Goal: Find contact information: Obtain details needed to contact an individual or organization

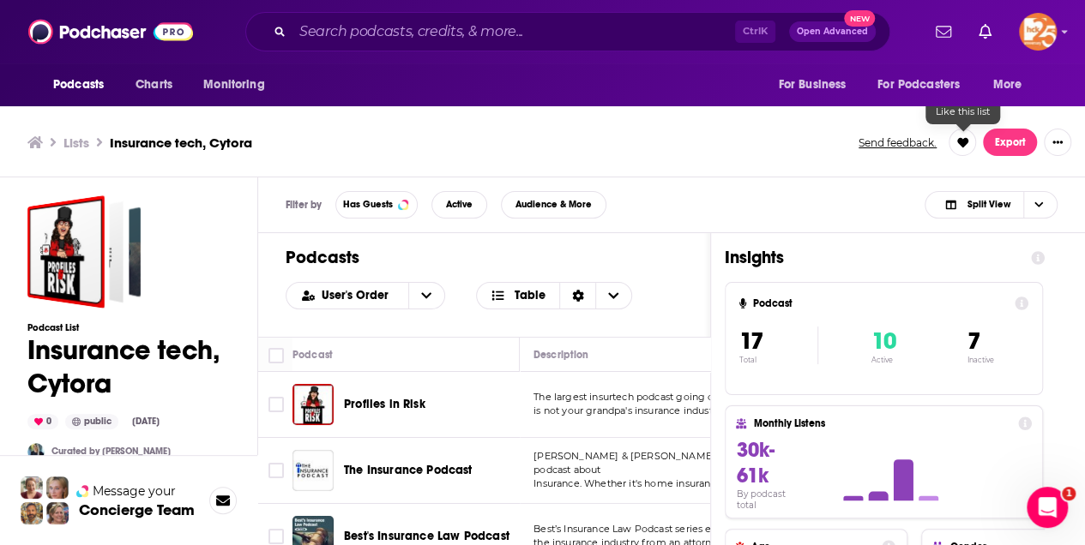
click at [962, 145] on icon at bounding box center [961, 141] width 11 height 9
click at [986, 201] on span "Split View" at bounding box center [987, 204] width 43 height 9
click at [977, 258] on span "Podcast Only" at bounding box center [1001, 261] width 85 height 9
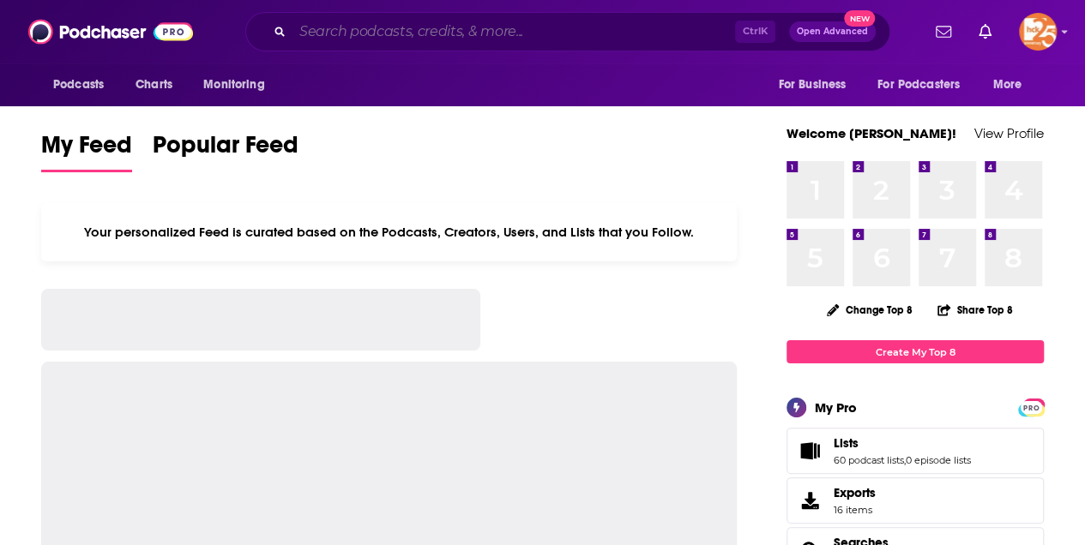
click at [298, 33] on input "Search podcasts, credits, & more..." at bounding box center [513, 31] width 442 height 27
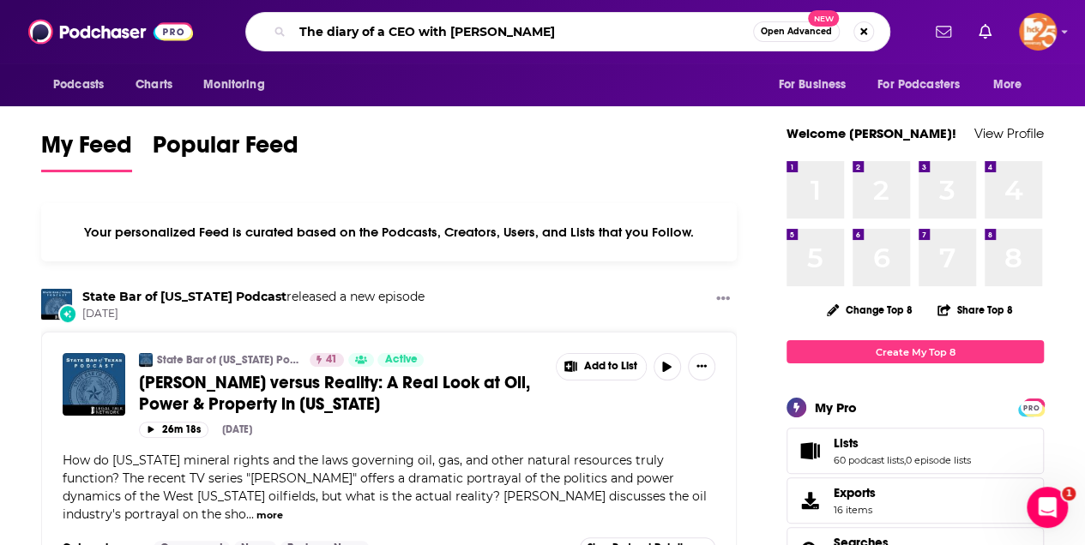
type input "The diary of a CEO with [PERSON_NAME]"
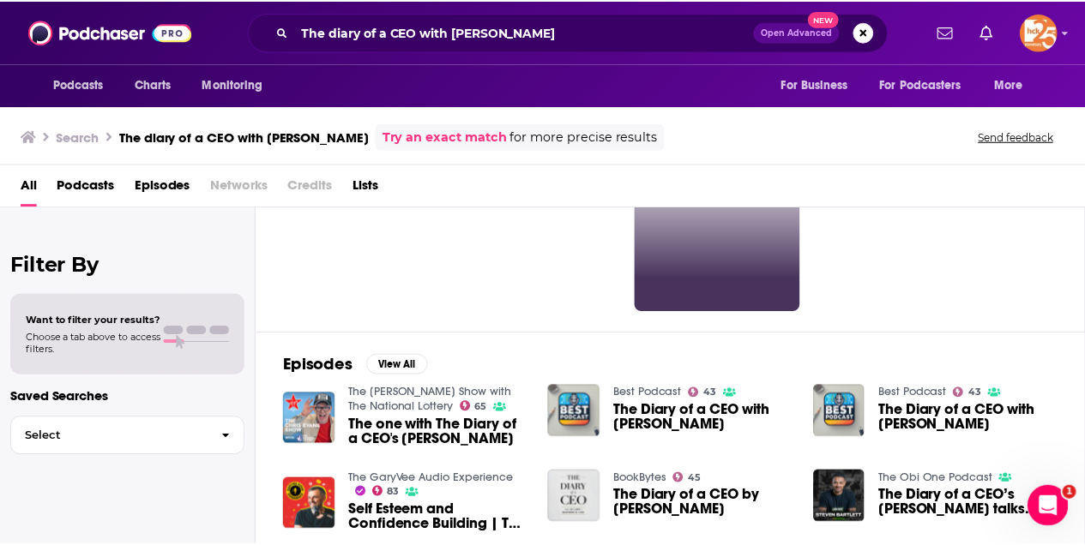
scroll to position [57, 0]
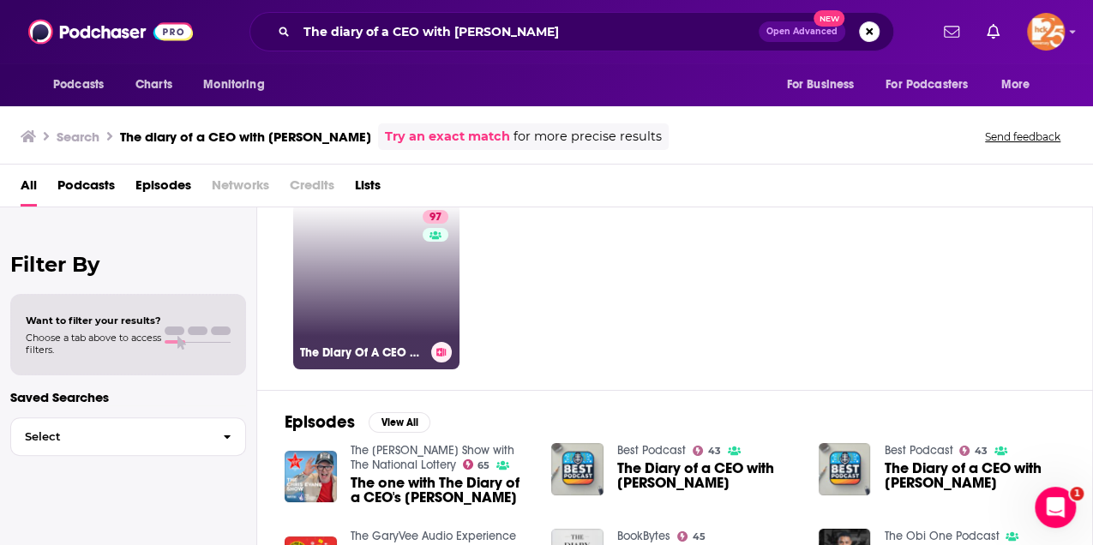
click at [358, 261] on link "97 The Diary Of A CEO with [PERSON_NAME]" at bounding box center [376, 286] width 166 height 166
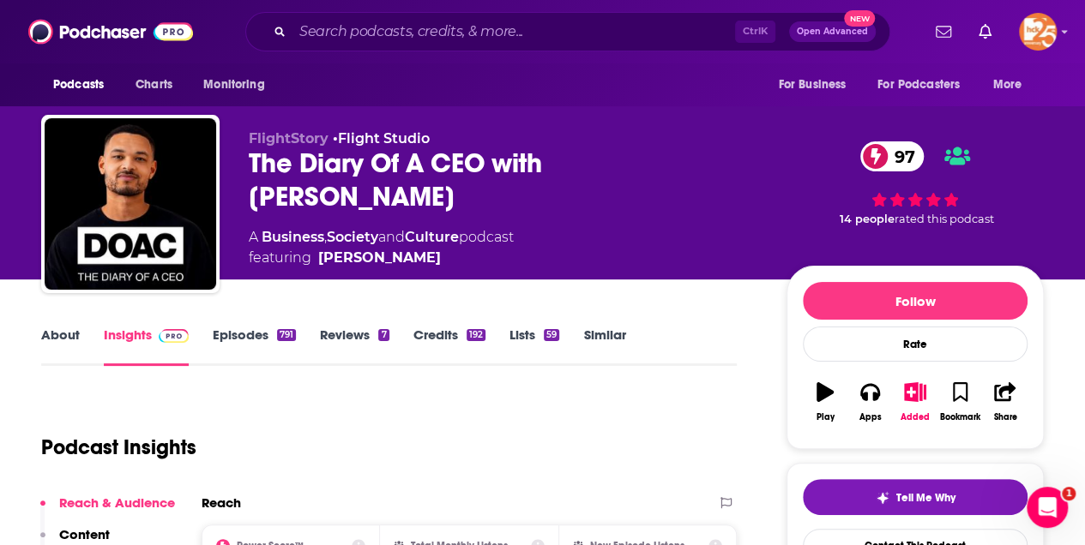
click at [51, 336] on link "About" at bounding box center [60, 346] width 39 height 39
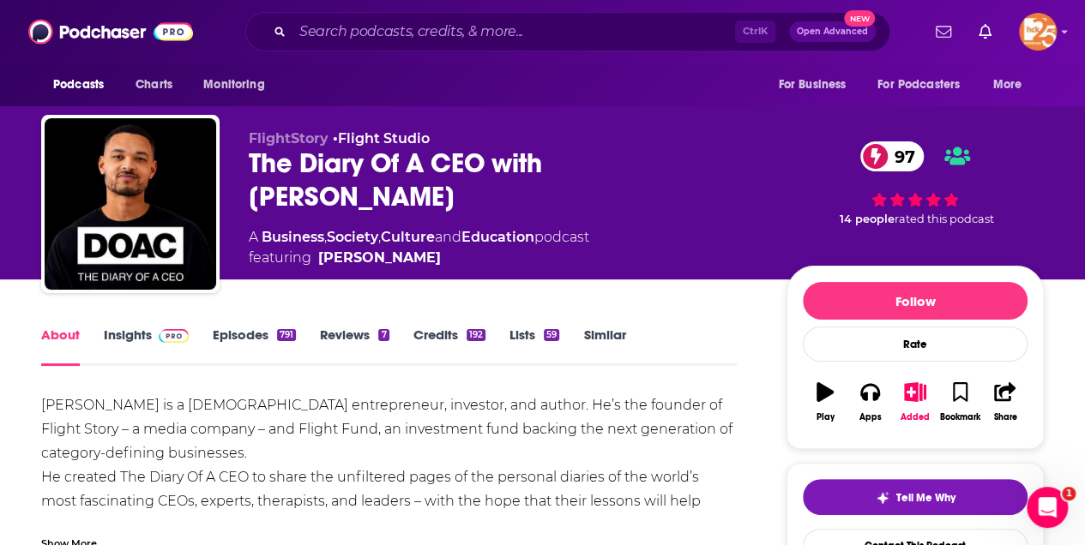
click at [133, 331] on link "Insights" at bounding box center [146, 346] width 85 height 39
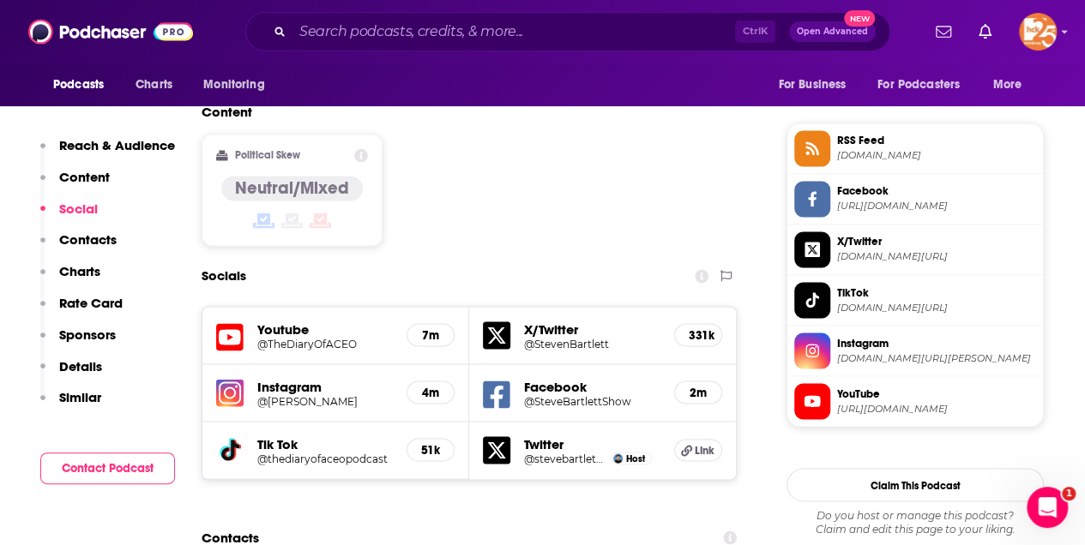
scroll to position [1600, 0]
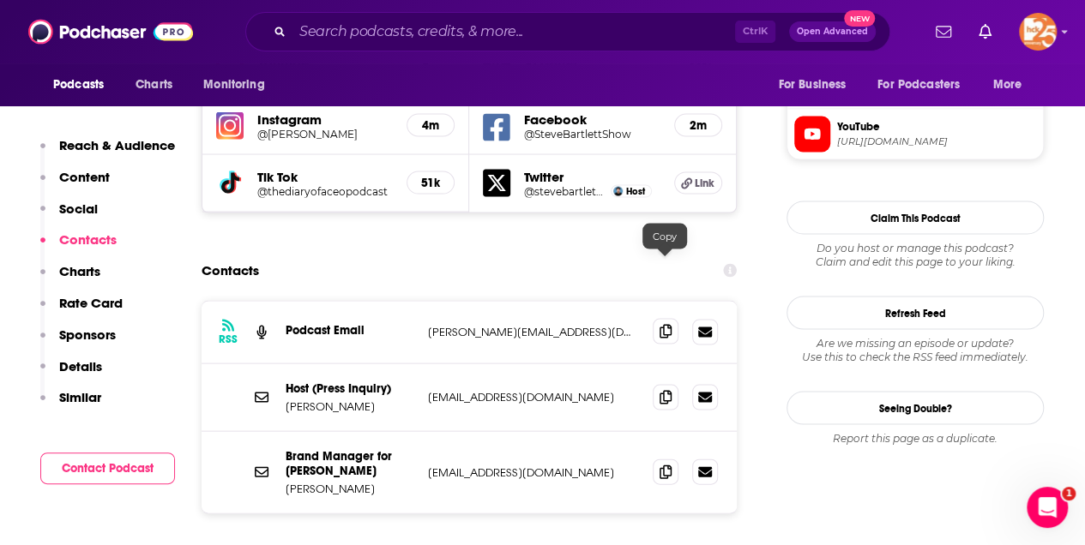
click at [662, 324] on icon at bounding box center [665, 331] width 12 height 14
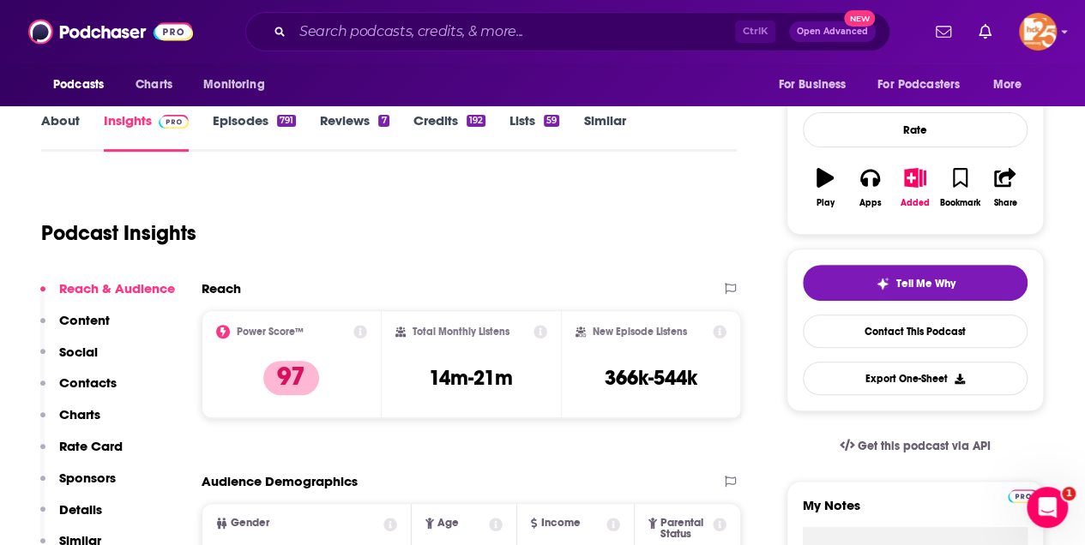
scroll to position [228, 0]
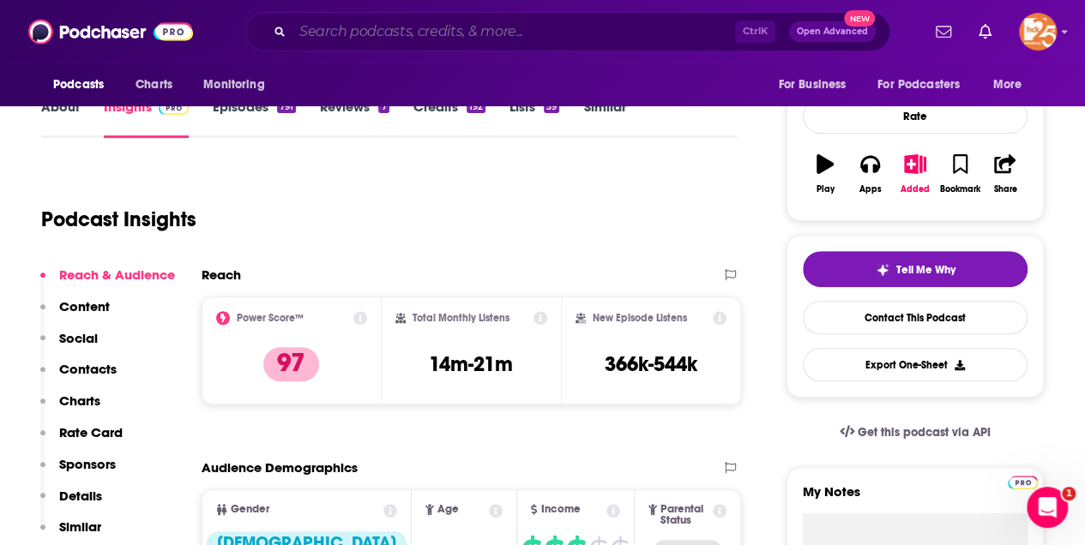
click at [450, 39] on input "Search podcasts, credits, & more..." at bounding box center [513, 31] width 442 height 27
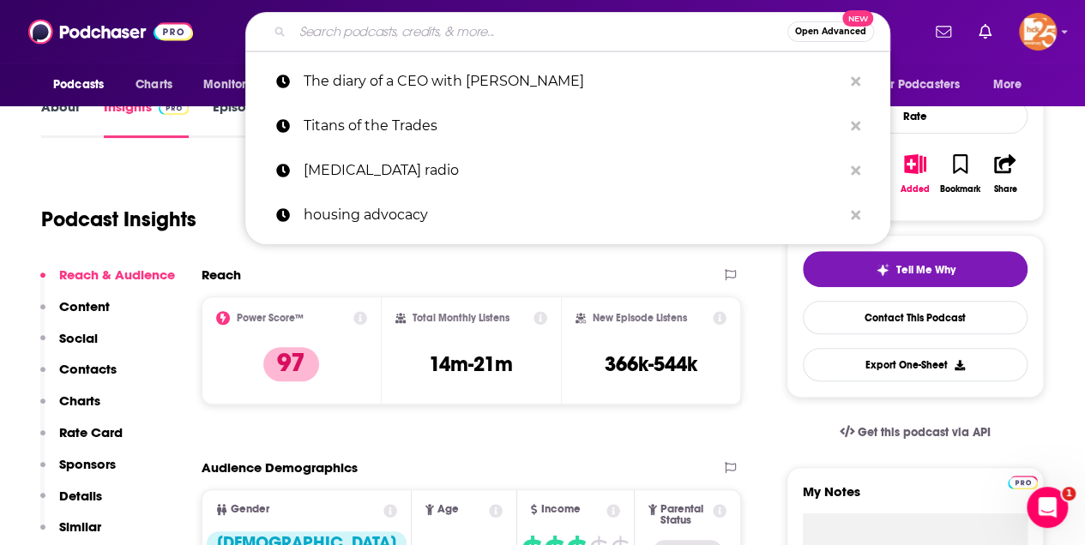
paste input "[EMAIL_ADDRESS][DOMAIN_NAME]"
type input "[EMAIL_ADDRESS][DOMAIN_NAME]"
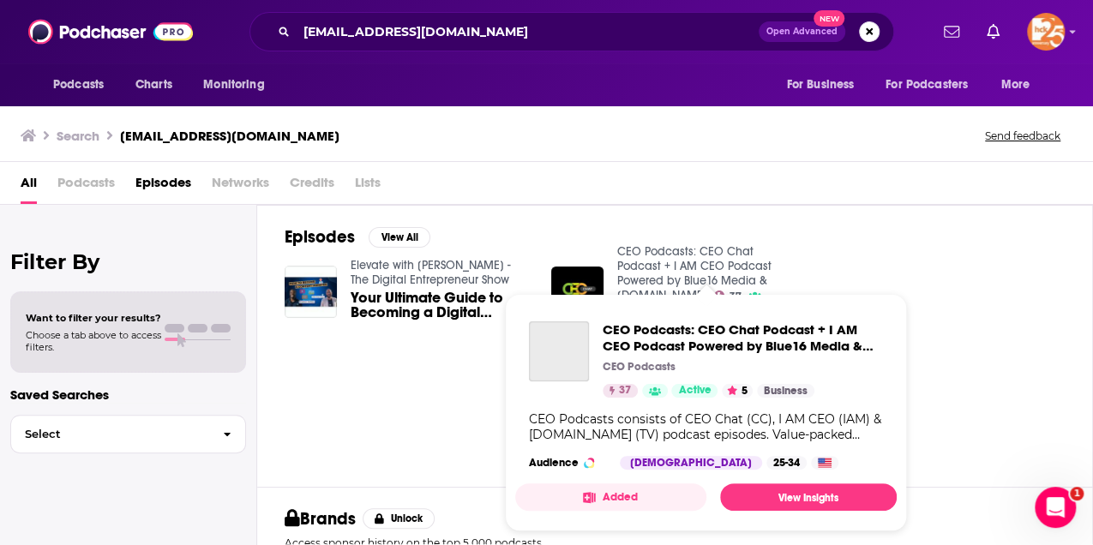
click at [709, 267] on link "CEO Podcasts: CEO Chat Podcast + I AM CEO Podcast Powered by Blue16 Media & [DO…" at bounding box center [694, 273] width 154 height 58
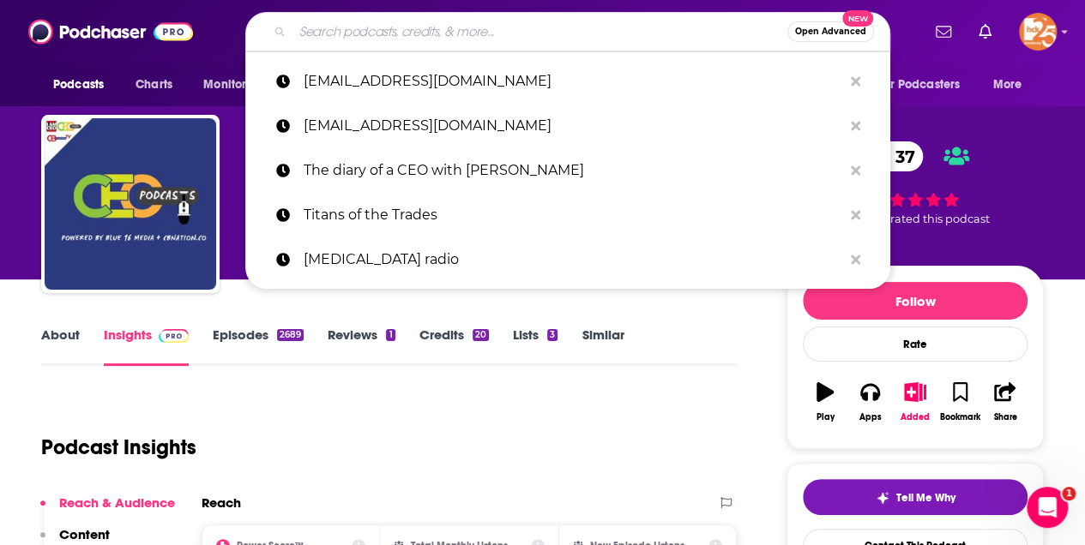
click at [439, 27] on input "Search podcasts, credits, & more..." at bounding box center [539, 31] width 495 height 27
paste input "[EMAIL_ADDRESS][DOMAIN_NAME]"
type input "[EMAIL_ADDRESS][DOMAIN_NAME]"
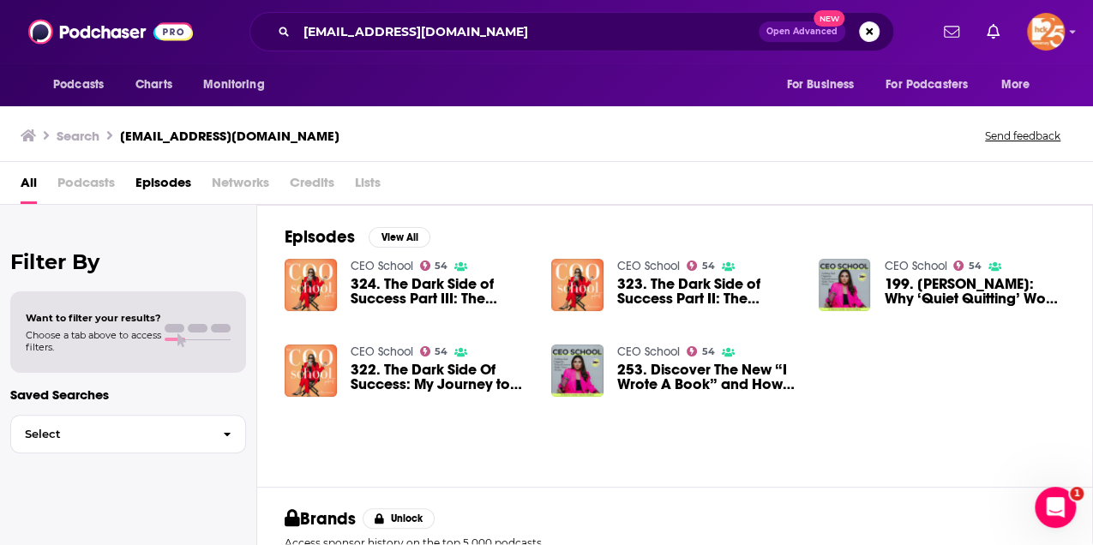
click at [368, 259] on link "CEO School" at bounding box center [382, 266] width 63 height 15
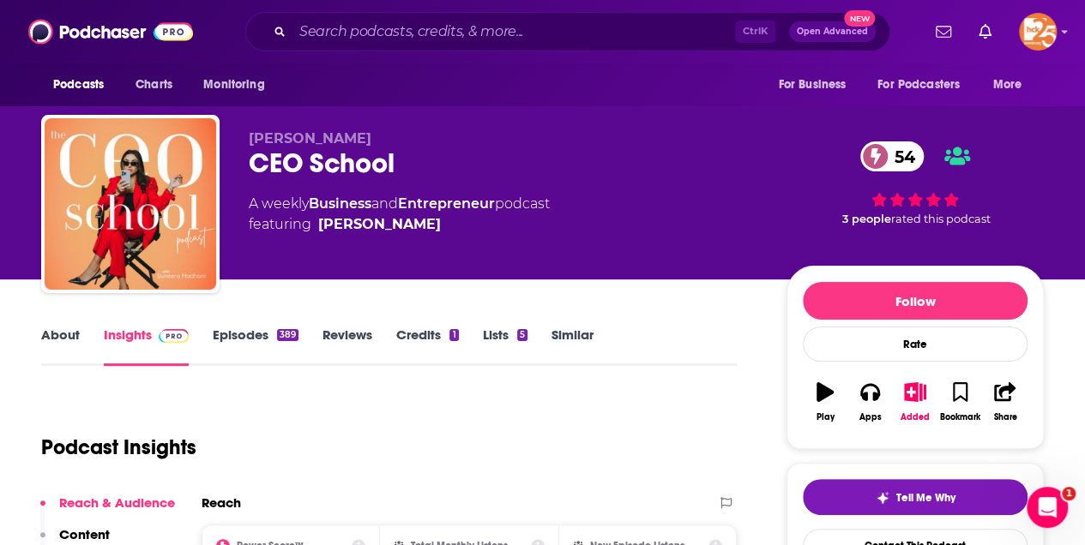
click at [68, 338] on link "About" at bounding box center [60, 346] width 39 height 39
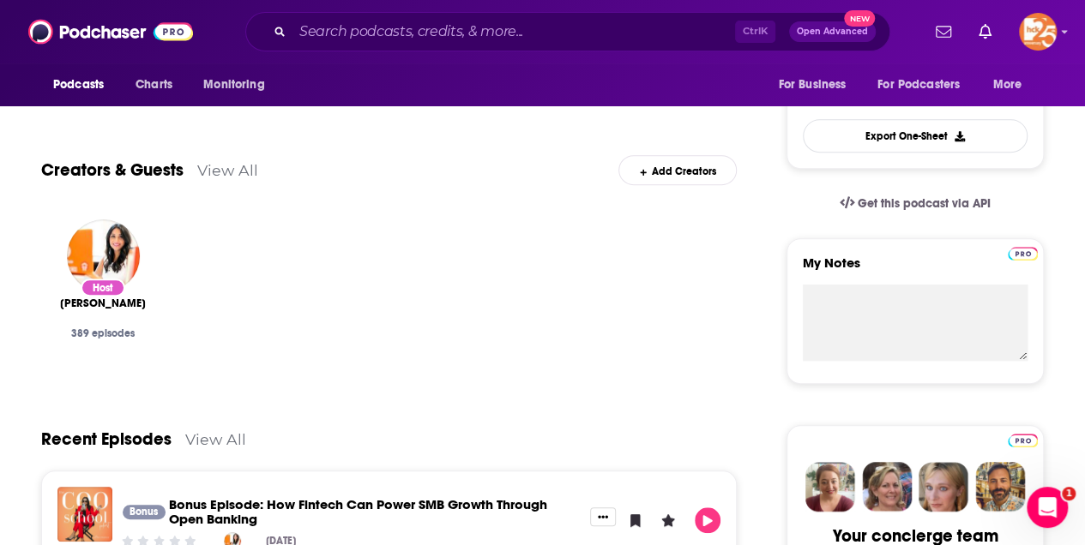
scroll to position [114, 0]
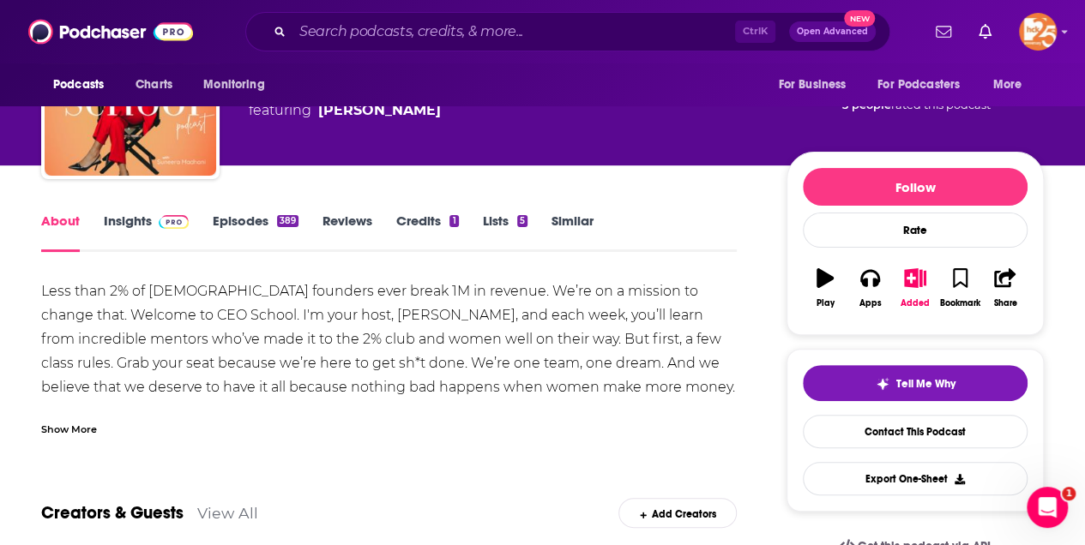
click at [134, 223] on link "Insights" at bounding box center [146, 232] width 85 height 39
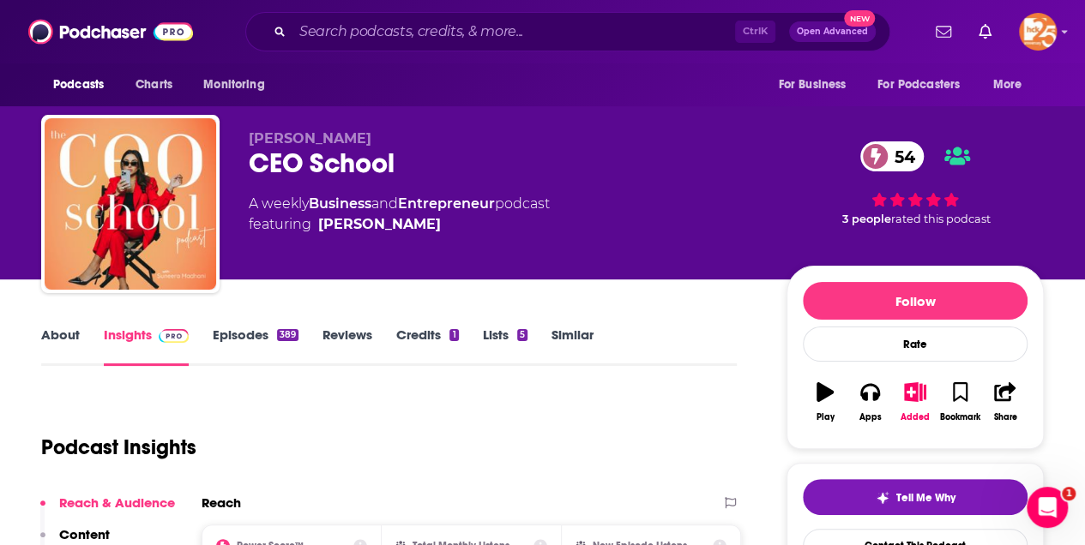
scroll to position [228, 0]
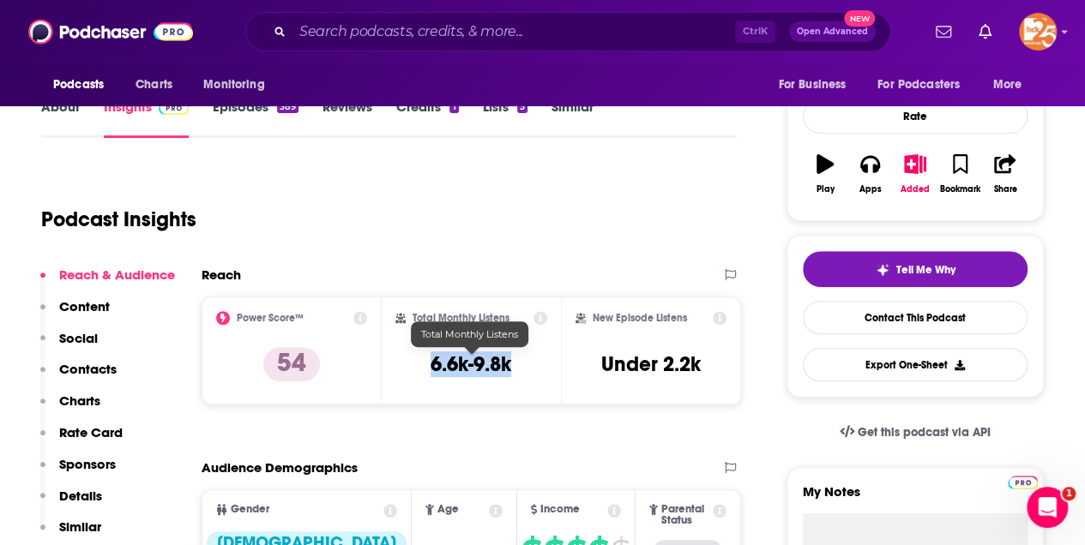
drag, startPoint x: 430, startPoint y: 367, endPoint x: 508, endPoint y: 367, distance: 78.0
click at [508, 367] on h3 "6.6k-9.8k" at bounding box center [470, 365] width 81 height 26
copy h3 "6.6k-9.8k"
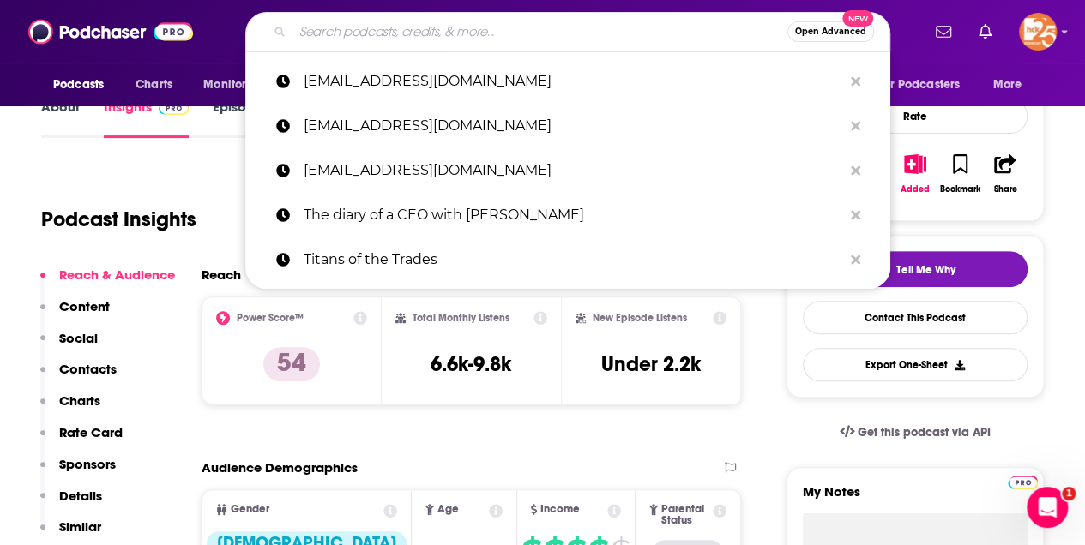
click at [394, 43] on input "Search podcasts, credits, & more..." at bounding box center [539, 31] width 495 height 27
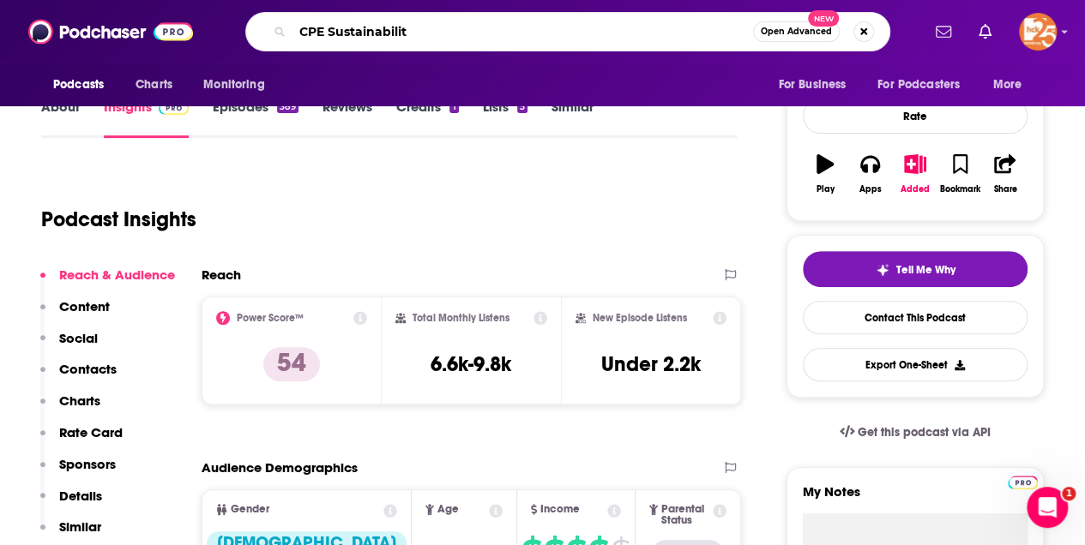
type input "CPE Sustainability"
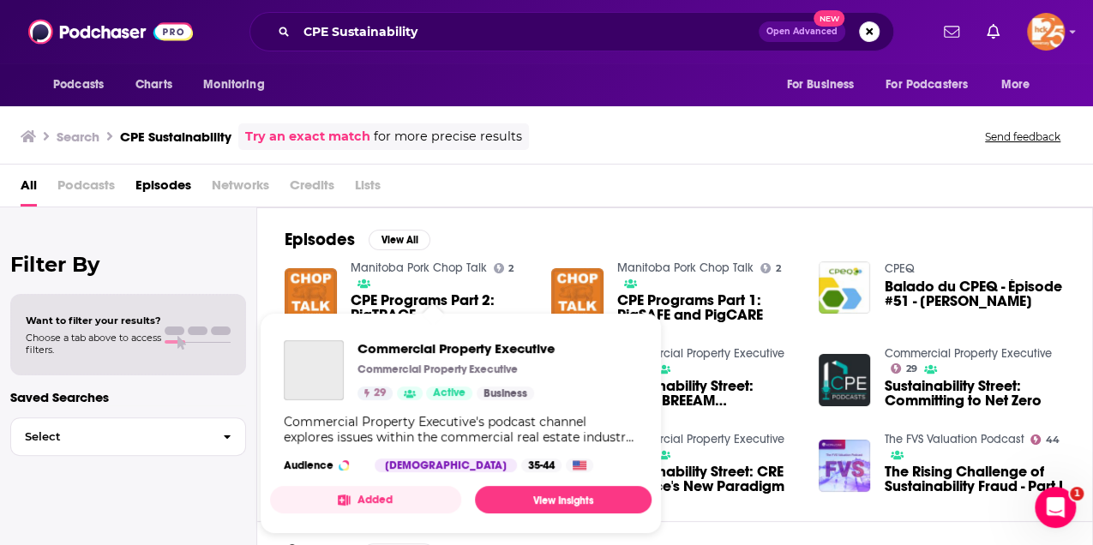
click at [432, 436] on div "Commercial Property Executive's podcast channel explores issues within the comm…" at bounding box center [461, 429] width 354 height 31
click at [453, 351] on span "Commercial Property Executive" at bounding box center [456, 348] width 197 height 16
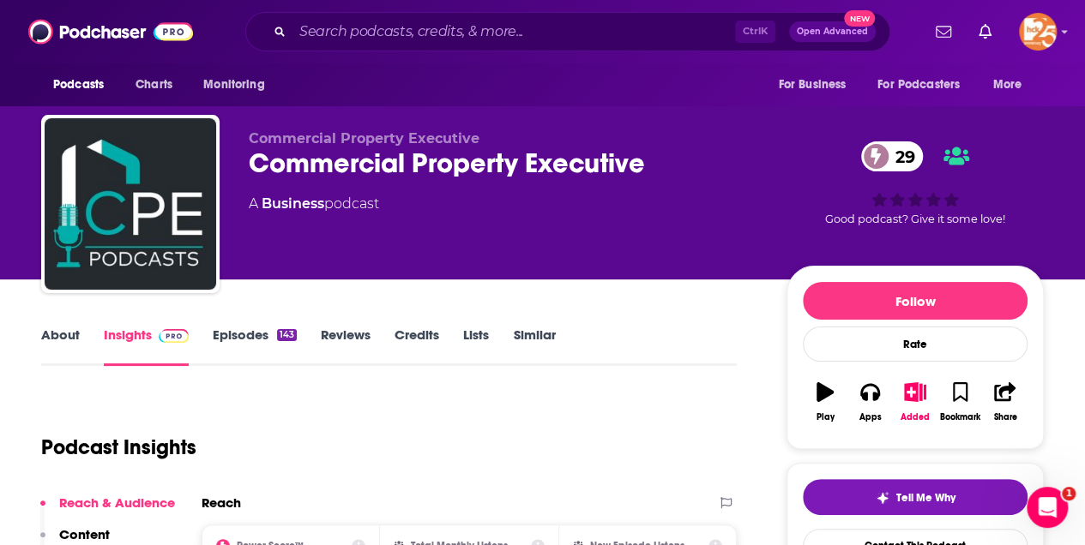
click at [59, 339] on link "About" at bounding box center [60, 346] width 39 height 39
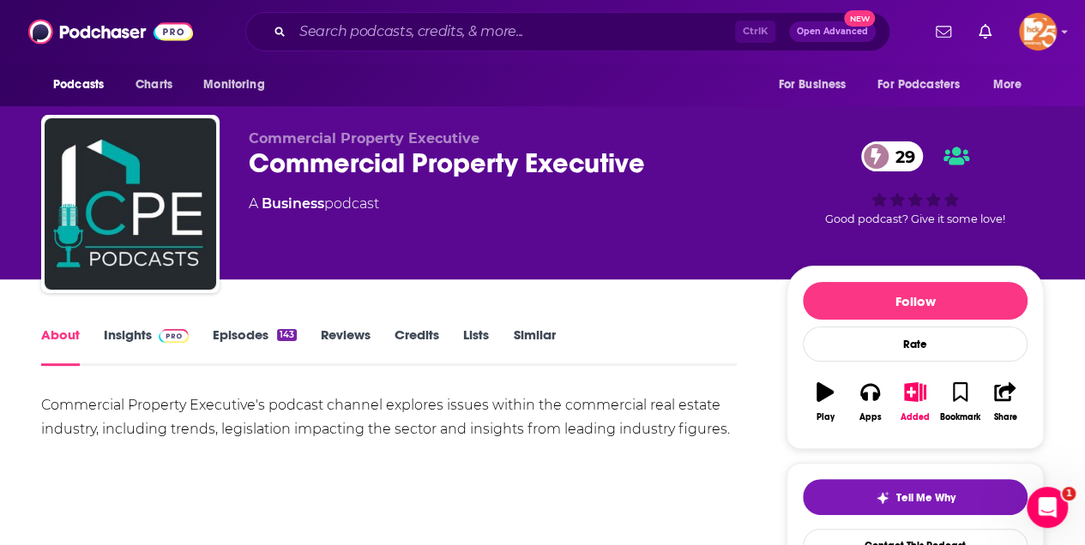
click at [136, 332] on link "Insights" at bounding box center [146, 346] width 85 height 39
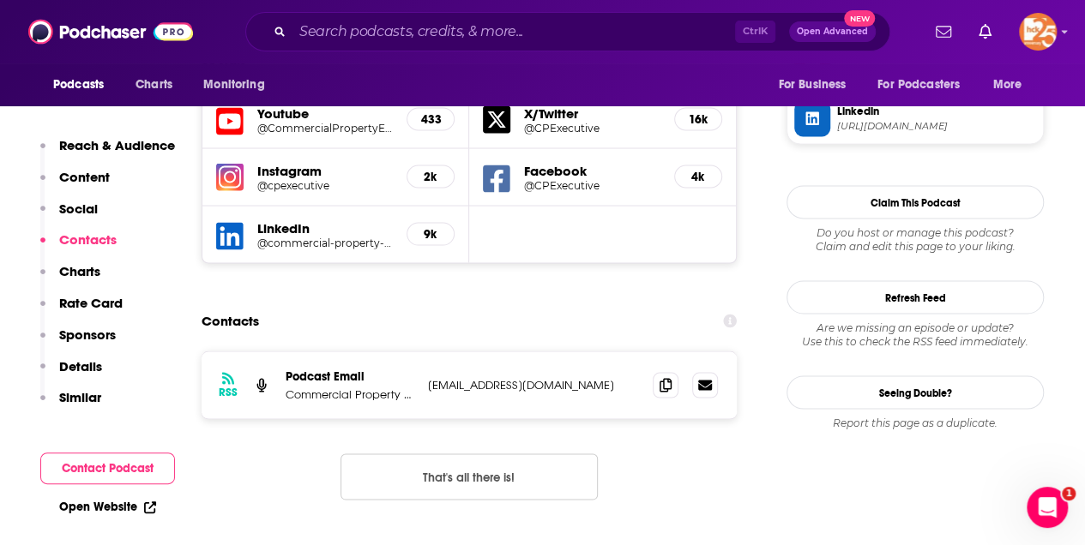
scroll to position [1543, 0]
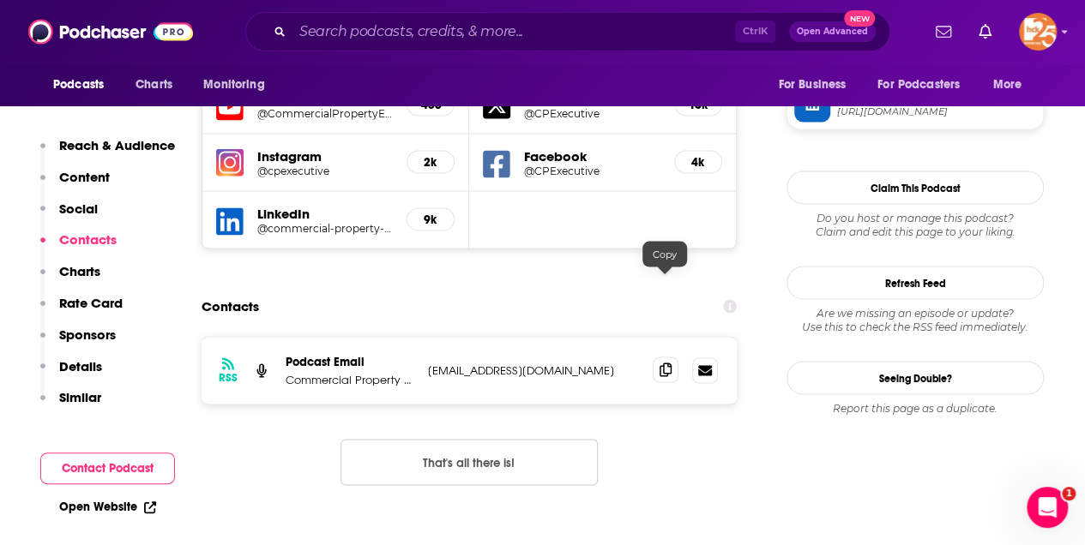
click at [666, 357] on span at bounding box center [665, 370] width 26 height 26
drag, startPoint x: 429, startPoint y: 281, endPoint x: 602, endPoint y: 284, distance: 173.2
click at [602, 363] on p "[EMAIL_ADDRESS][DOMAIN_NAME]" at bounding box center [533, 370] width 211 height 15
copy p "[EMAIL_ADDRESS][DOMAIN_NAME]"
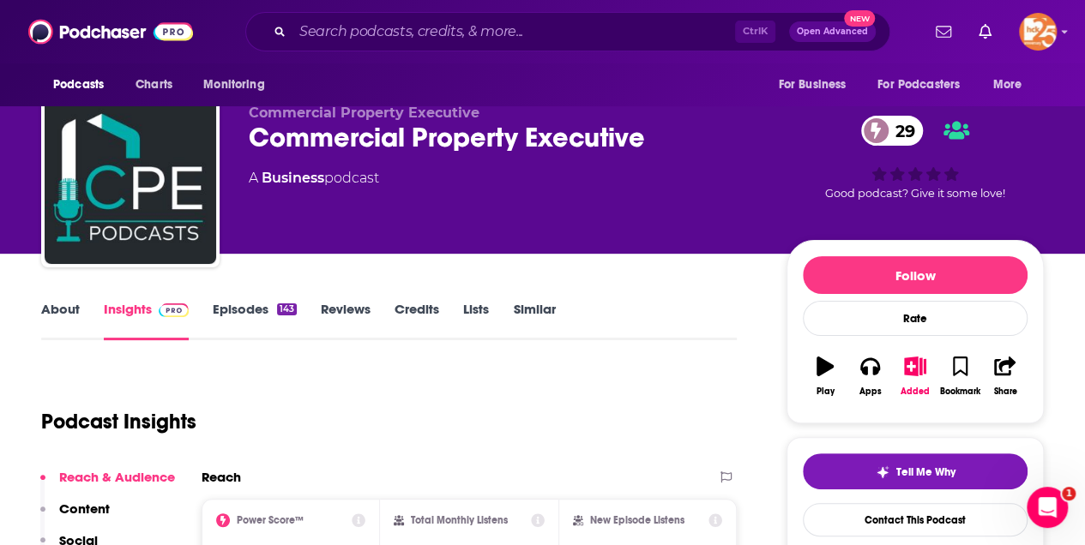
scroll to position [0, 0]
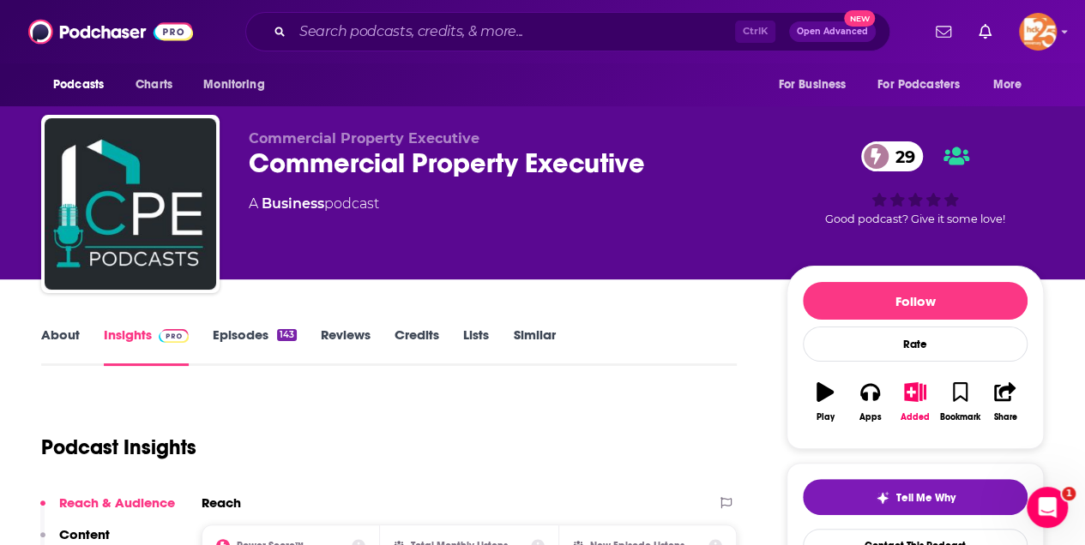
click at [70, 336] on link "About" at bounding box center [60, 346] width 39 height 39
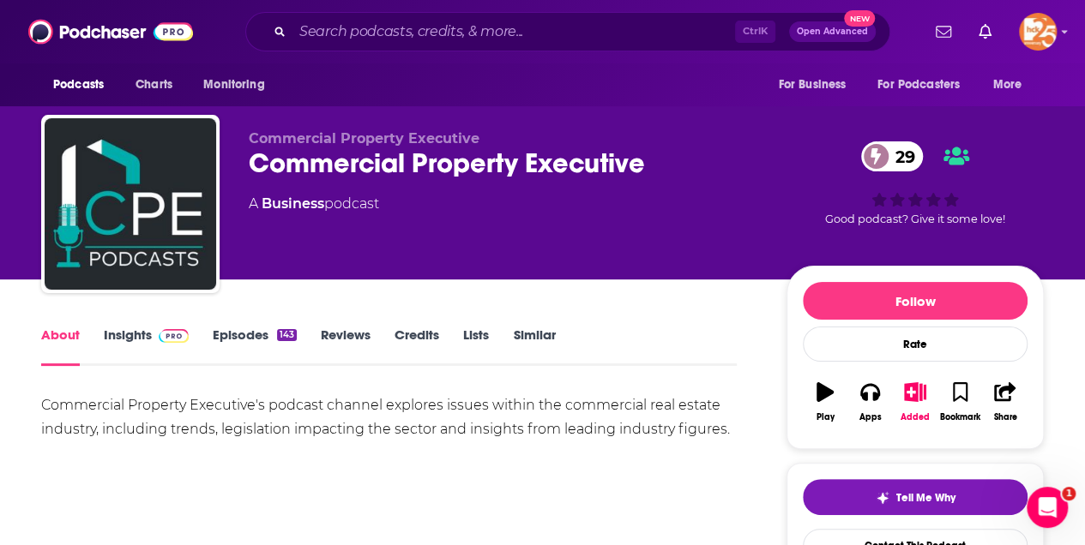
click at [230, 333] on link "Episodes 143" at bounding box center [255, 346] width 84 height 39
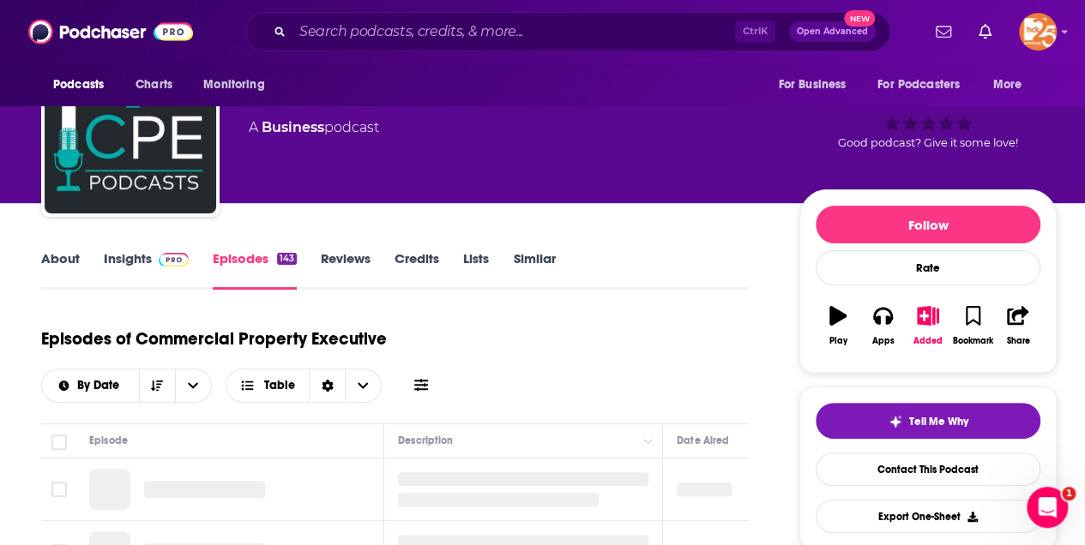
scroll to position [286, 0]
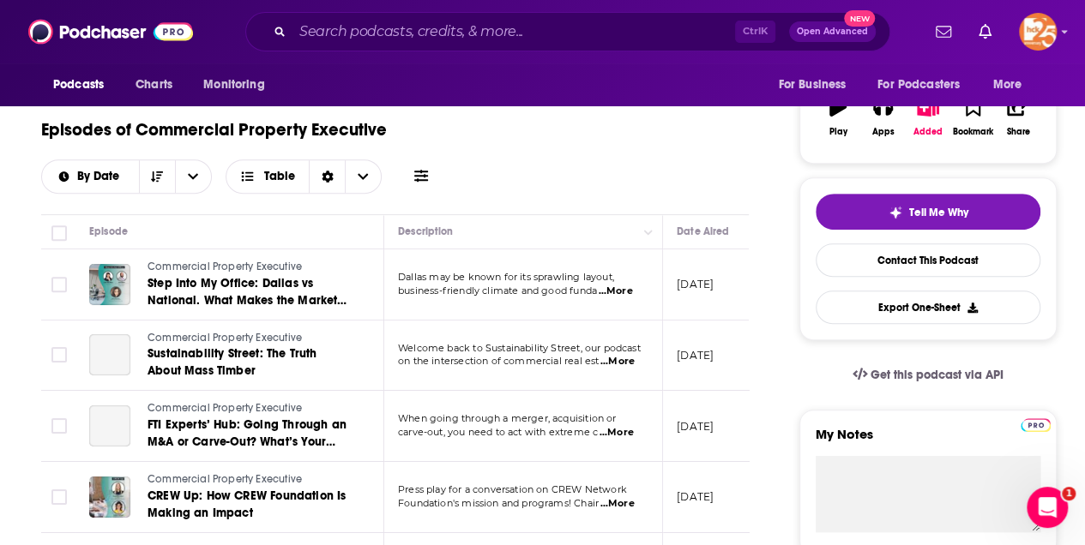
click at [630, 290] on span "...More" at bounding box center [615, 292] width 34 height 14
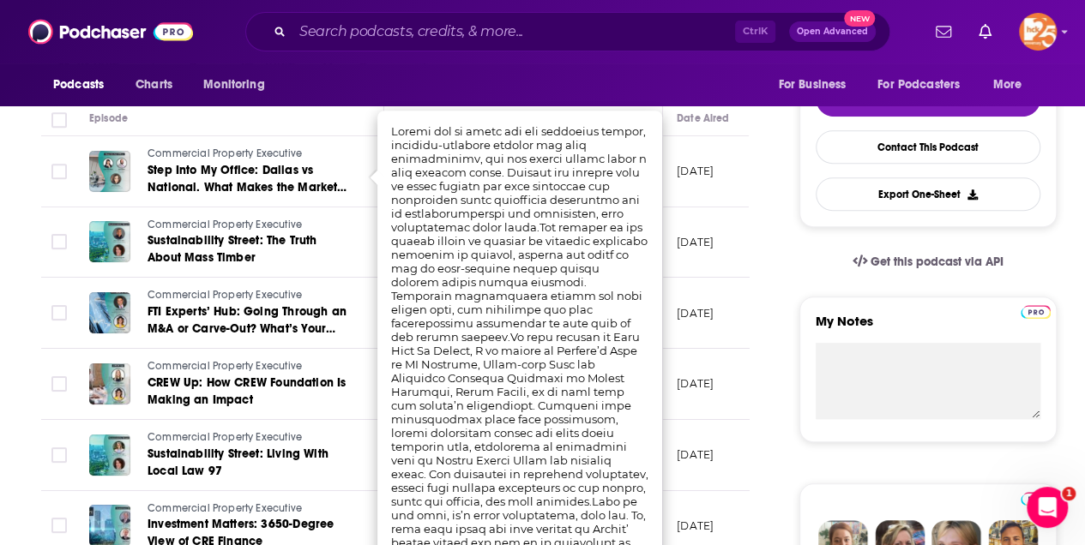
scroll to position [228, 0]
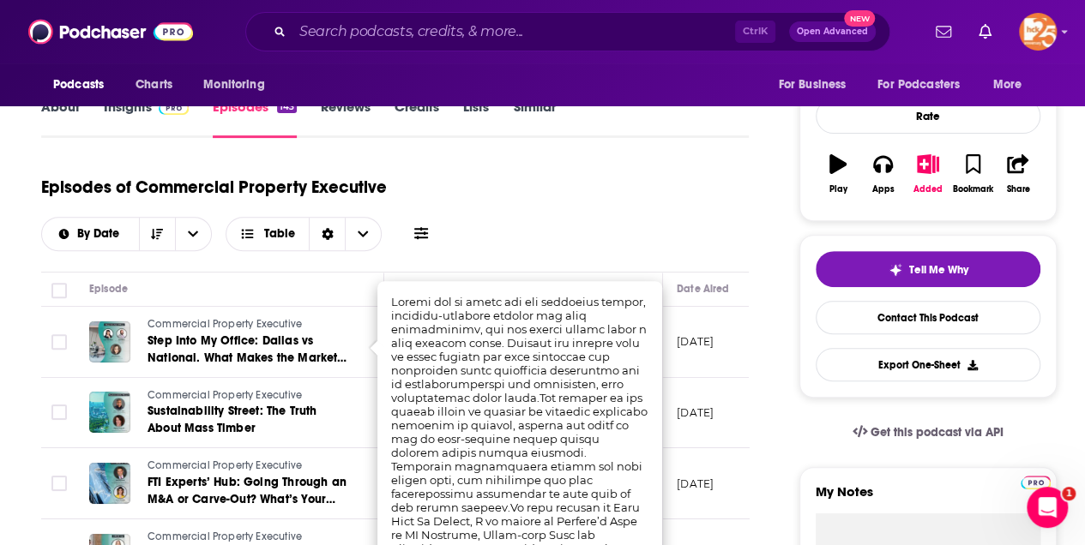
click at [286, 298] on div "Episode" at bounding box center [229, 289] width 280 height 21
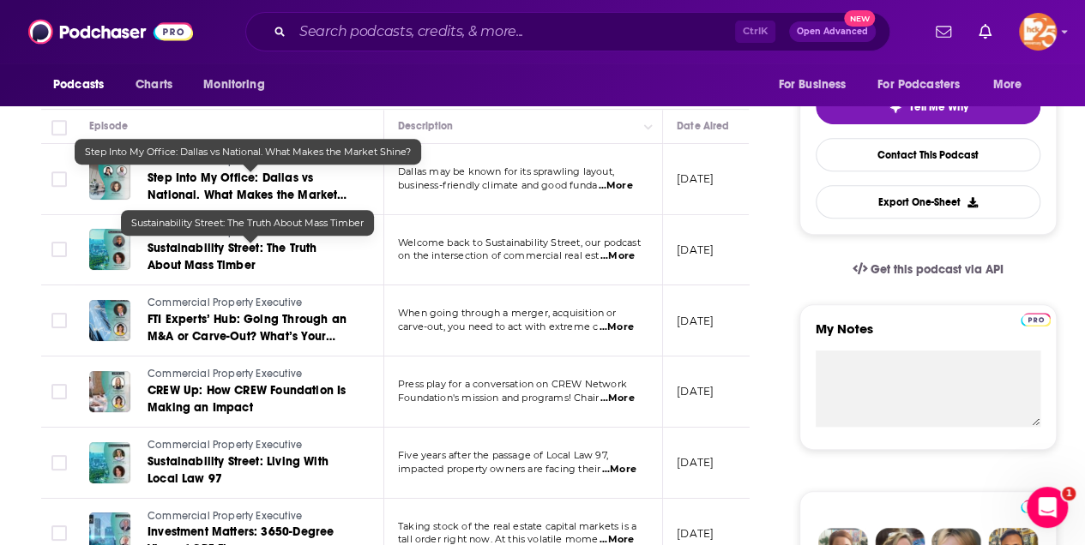
scroll to position [400, 0]
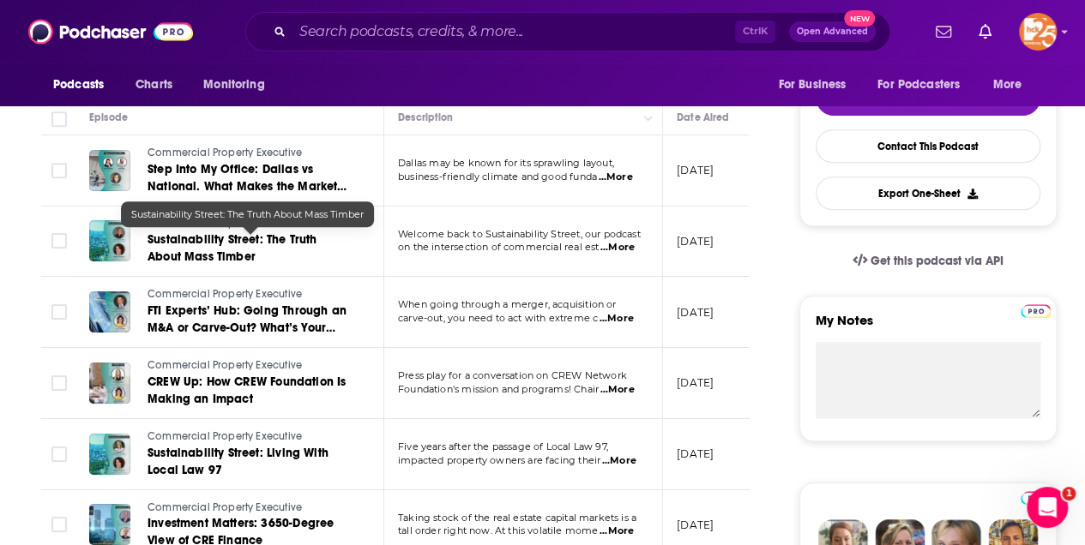
click at [172, 257] on span "Sustainability Street: The Truth About Mass Timber" at bounding box center [231, 248] width 169 height 32
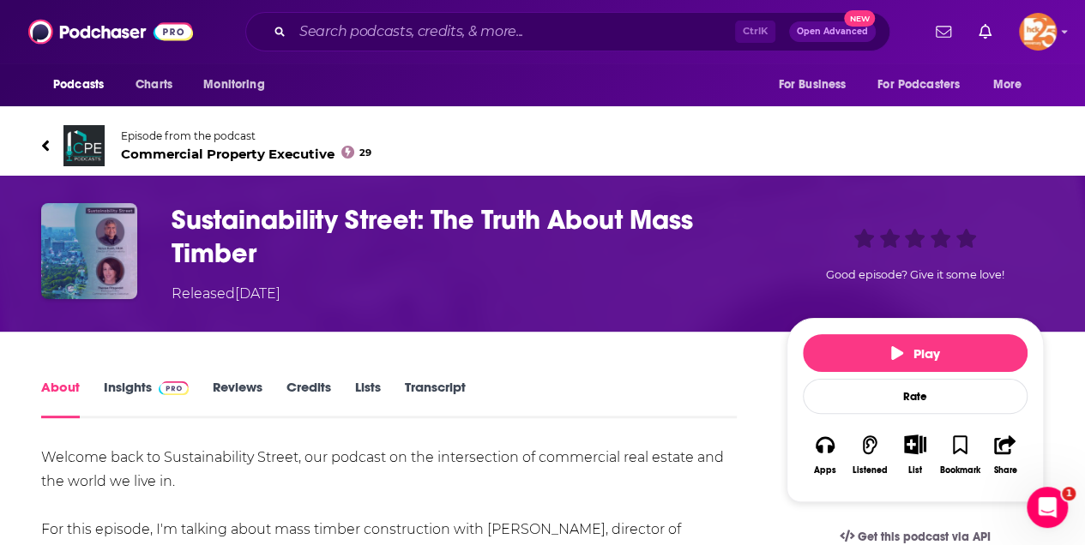
click at [114, 266] on img "Sustainability Street: The Truth About Mass Timber" at bounding box center [89, 251] width 96 height 96
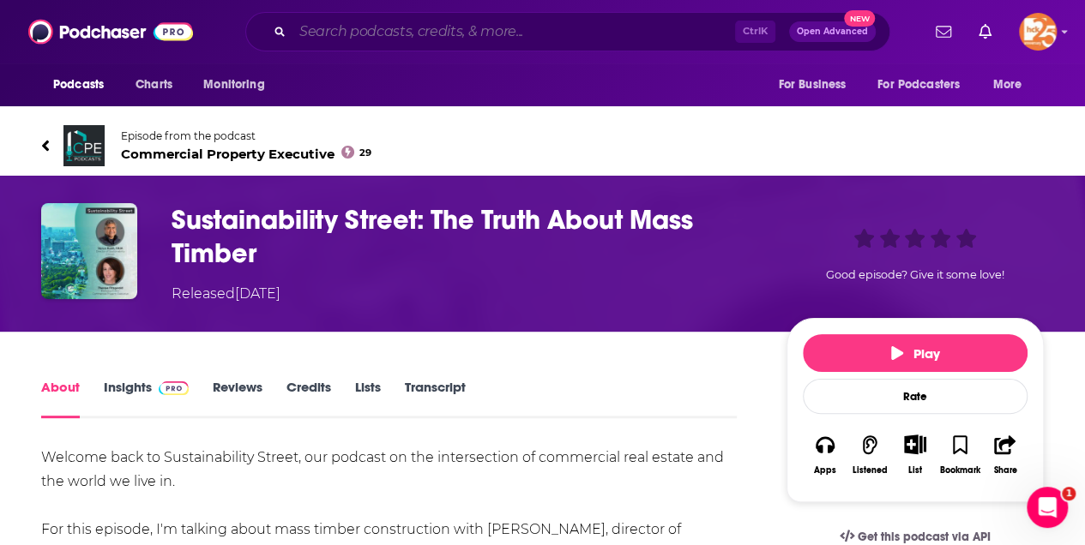
click at [340, 27] on input "Search podcasts, credits, & more..." at bounding box center [513, 31] width 442 height 27
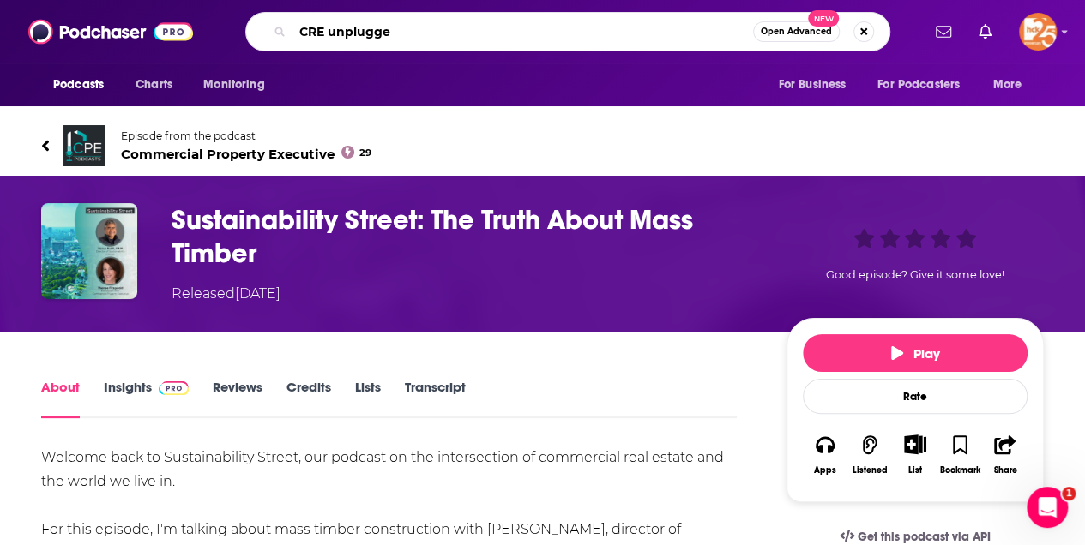
type input "CRE unplugged"
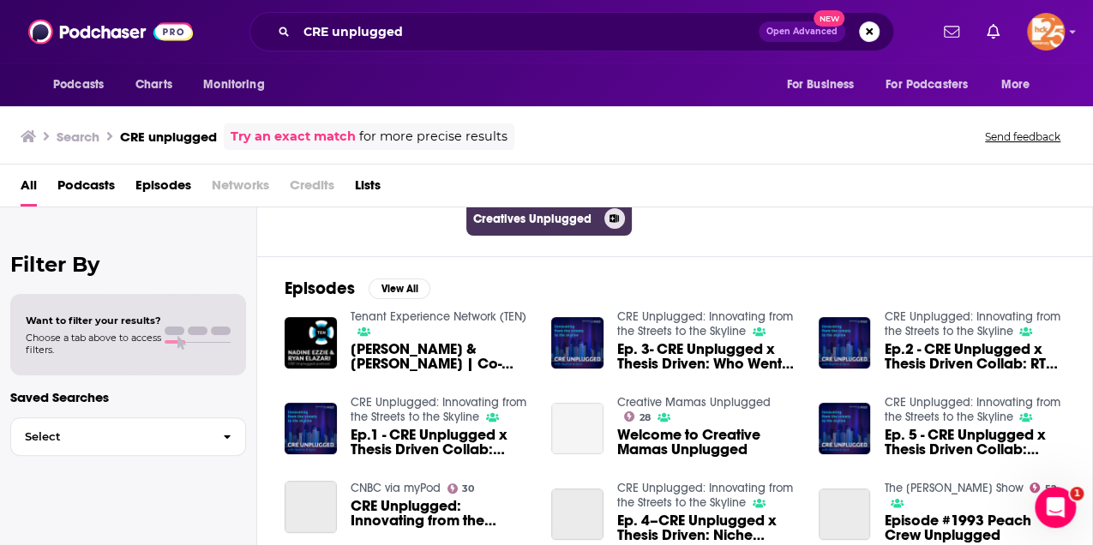
scroll to position [228, 0]
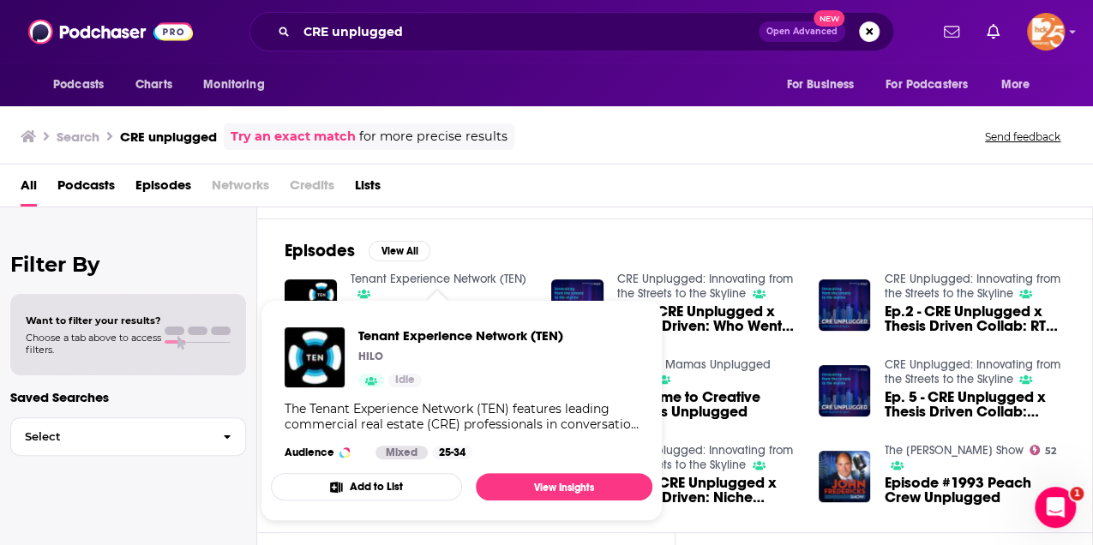
click at [412, 273] on link "Tenant Experience Network (TEN)" at bounding box center [439, 279] width 176 height 15
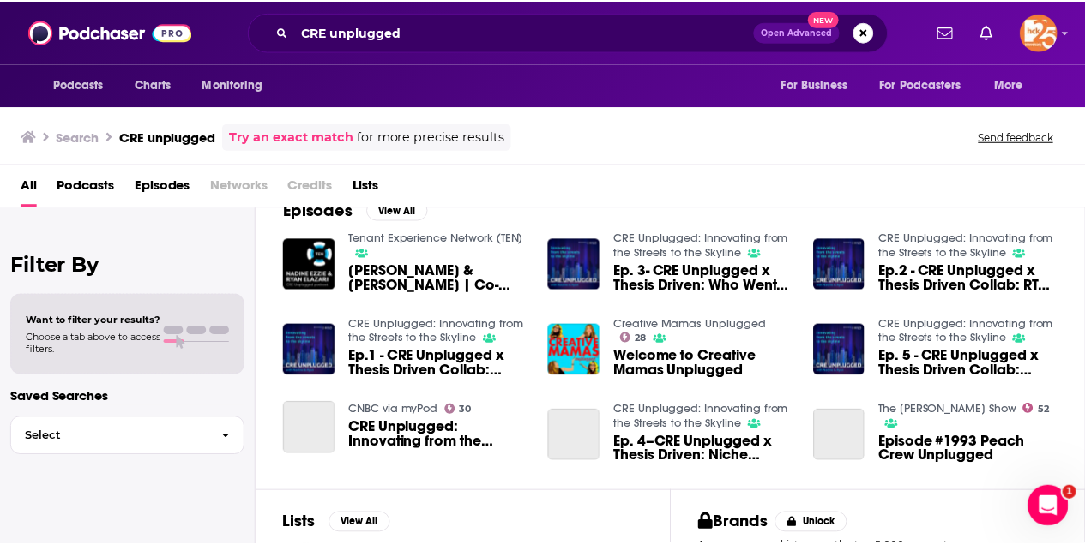
scroll to position [286, 0]
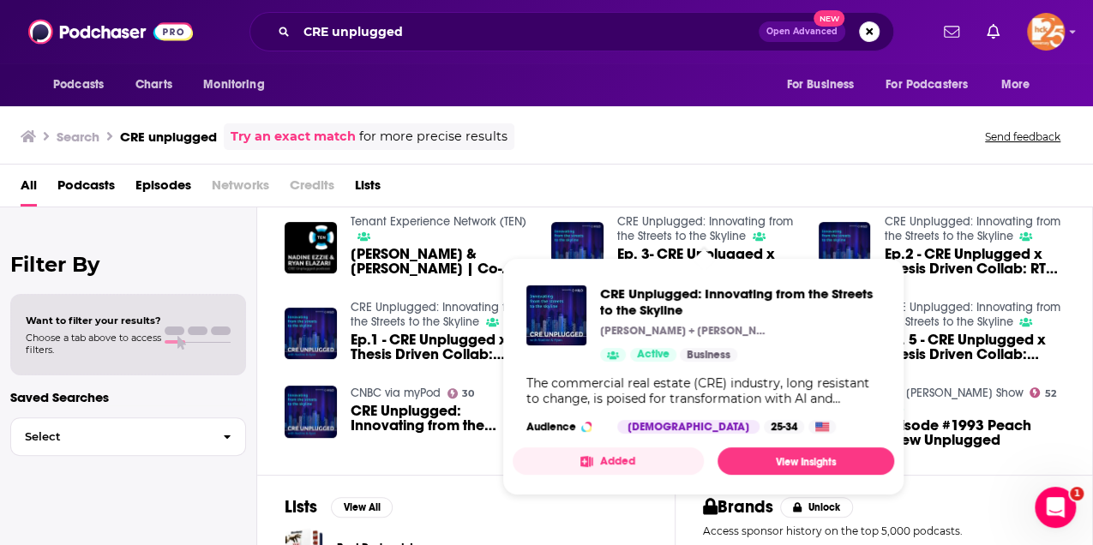
click at [670, 224] on link "CRE Unplugged: Innovating from the Streets to the Skyline" at bounding box center [705, 228] width 176 height 29
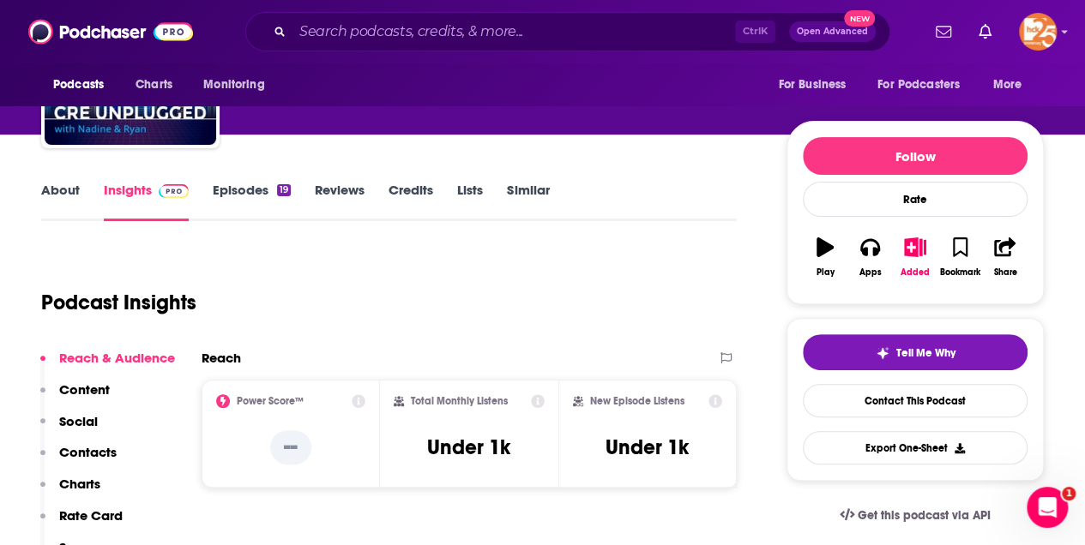
scroll to position [228, 0]
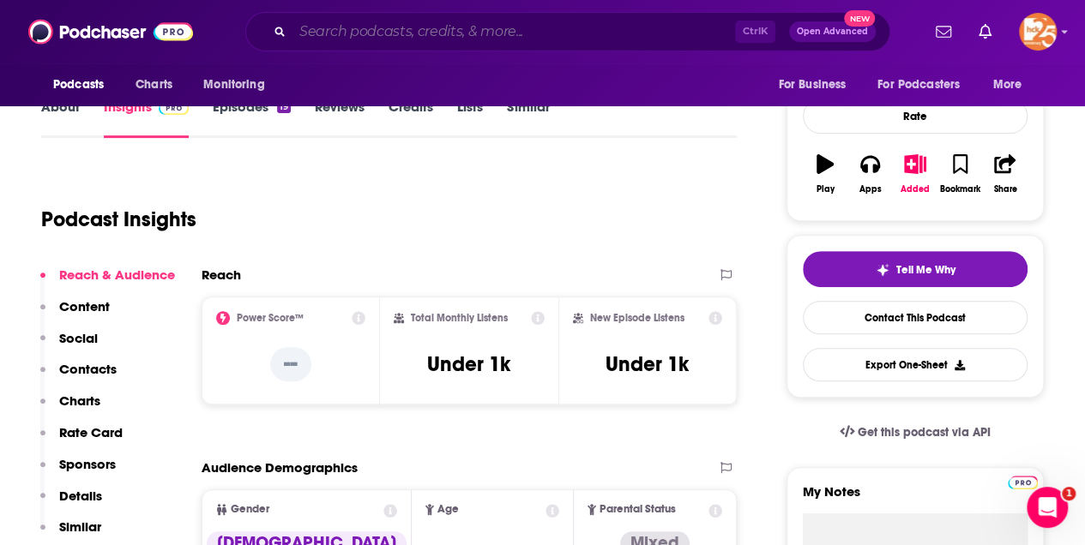
click at [333, 33] on input "Search podcasts, credits, & more..." at bounding box center [513, 31] width 442 height 27
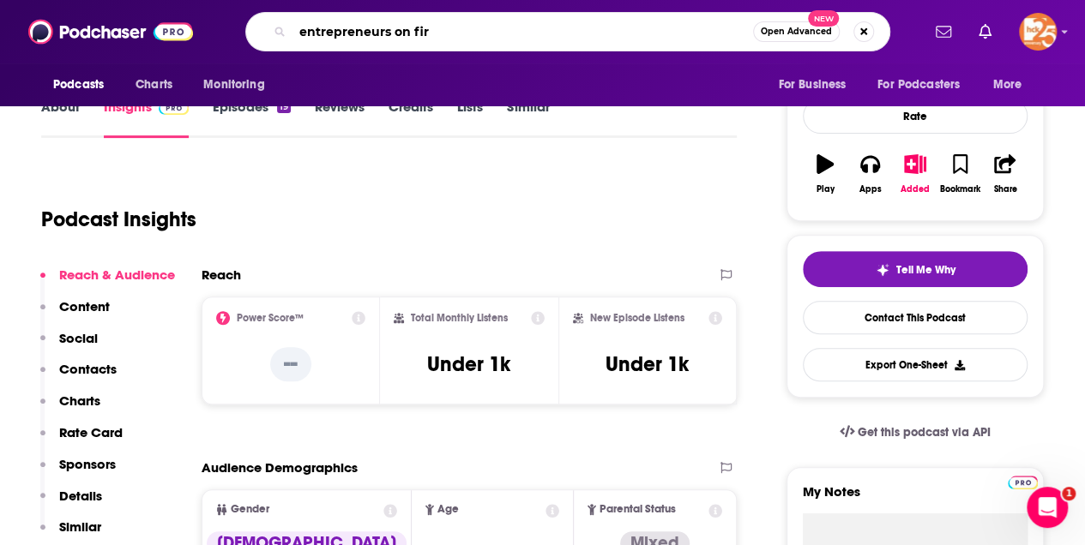
type input "entrepreneurs on fire"
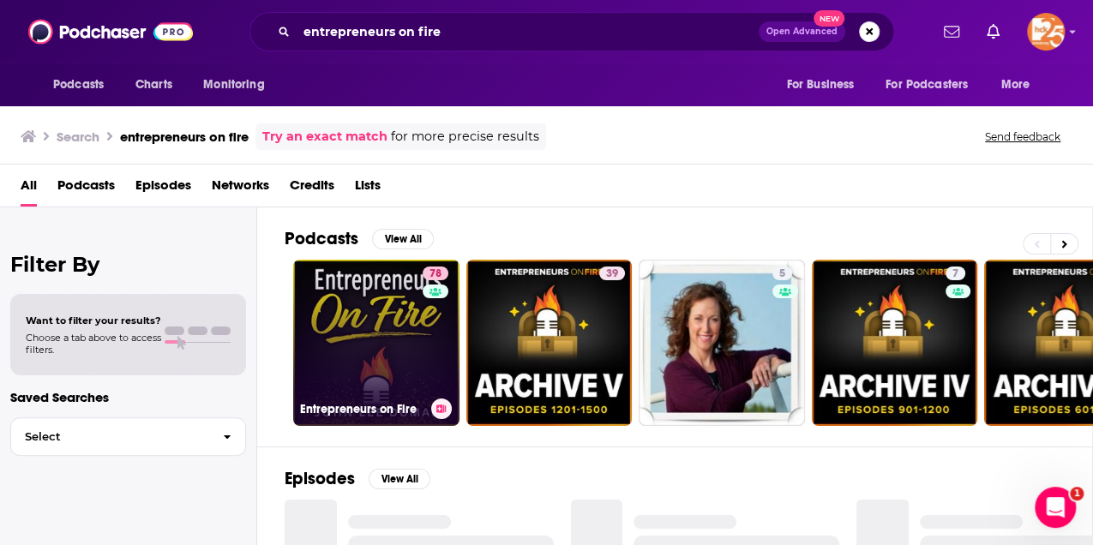
click at [348, 340] on link "78 Entrepreneurs on Fire" at bounding box center [376, 343] width 166 height 166
